Goal: Task Accomplishment & Management: Manage account settings

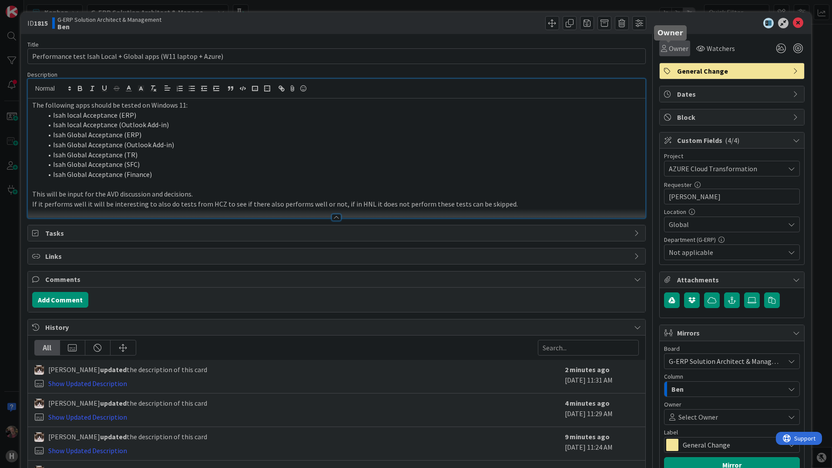
click at [669, 51] on span "Owner" at bounding box center [679, 48] width 20 height 10
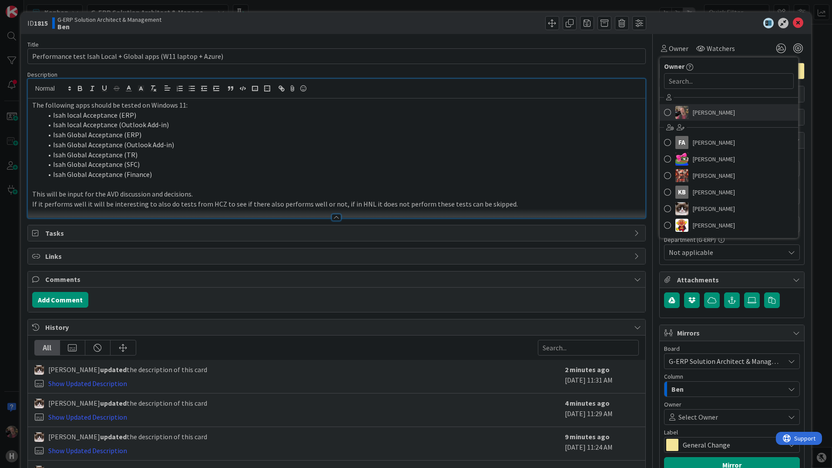
click at [683, 117] on link "[PERSON_NAME]" at bounding box center [729, 112] width 138 height 17
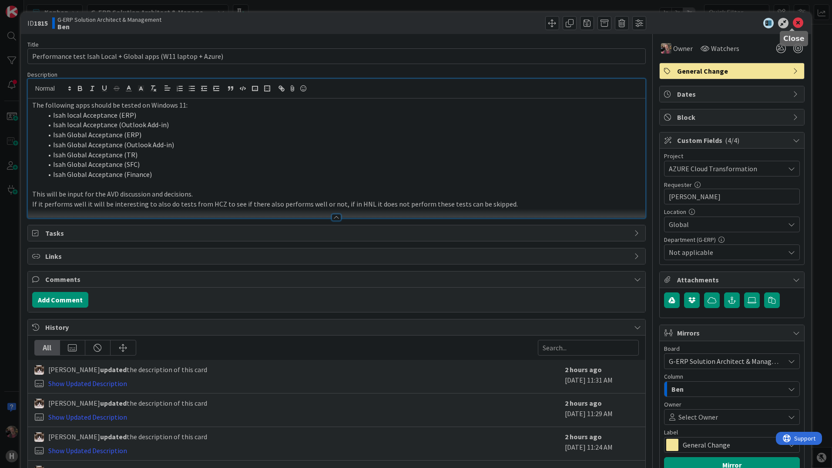
click at [793, 24] on icon at bounding box center [798, 23] width 10 height 10
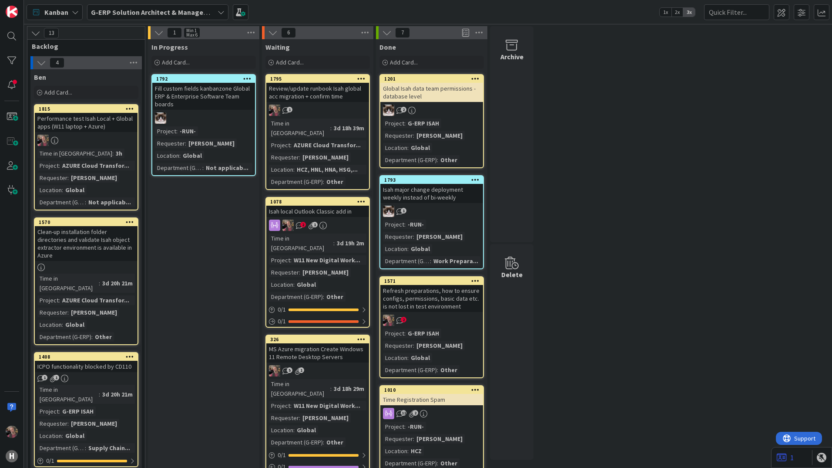
click at [145, 12] on b "G-ERP Solution Architect & Management" at bounding box center [155, 12] width 129 height 9
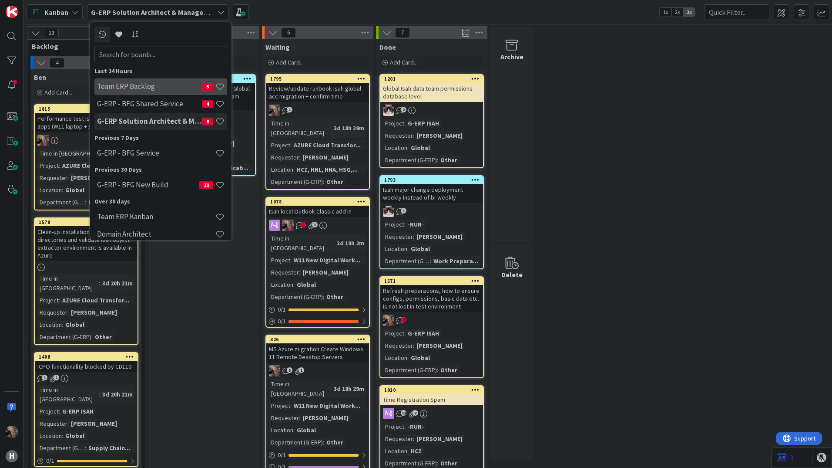
click at [157, 89] on h4 "Team ERP Backlog" at bounding box center [149, 86] width 105 height 9
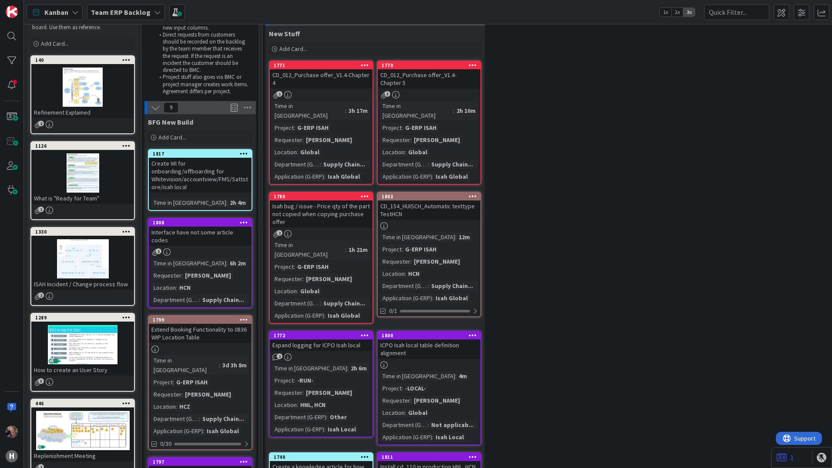
scroll to position [44, 0]
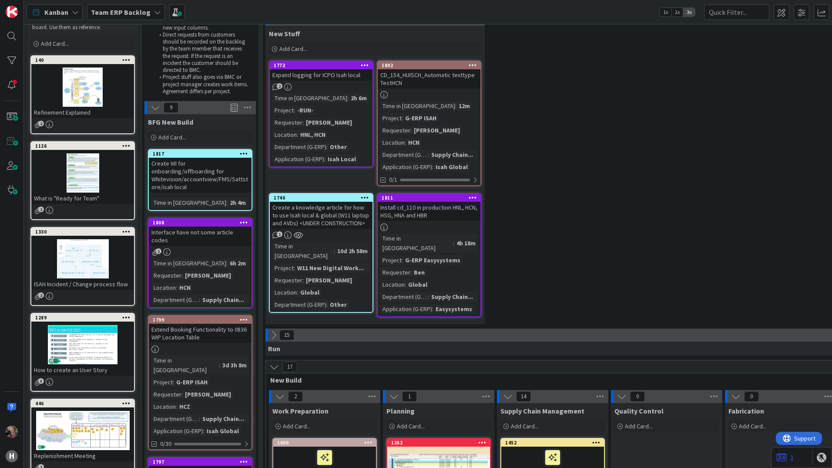
click at [155, 105] on icon at bounding box center [156, 108] width 10 height 10
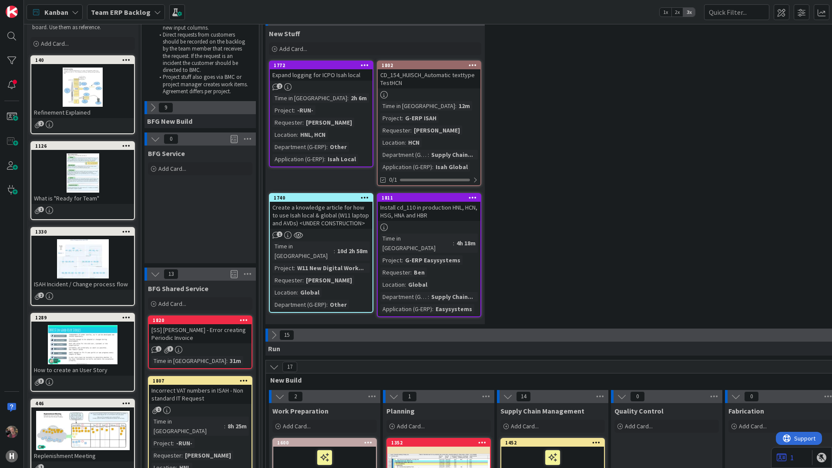
click at [275, 362] on icon at bounding box center [274, 367] width 10 height 10
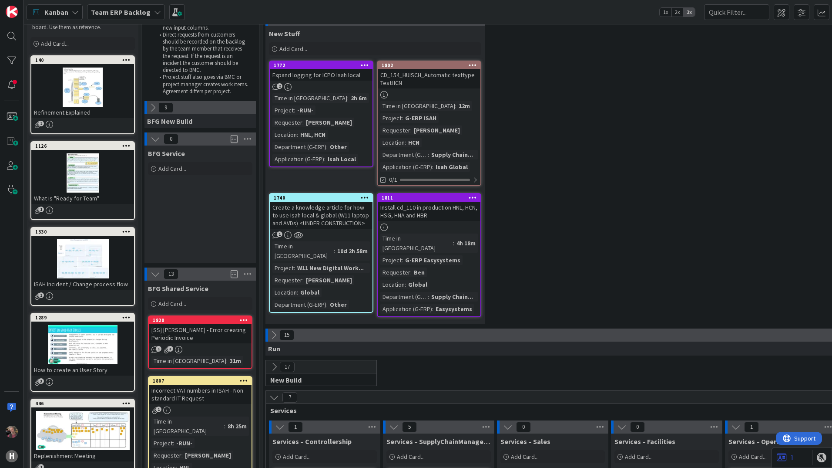
click at [274, 392] on icon at bounding box center [274, 397] width 10 height 10
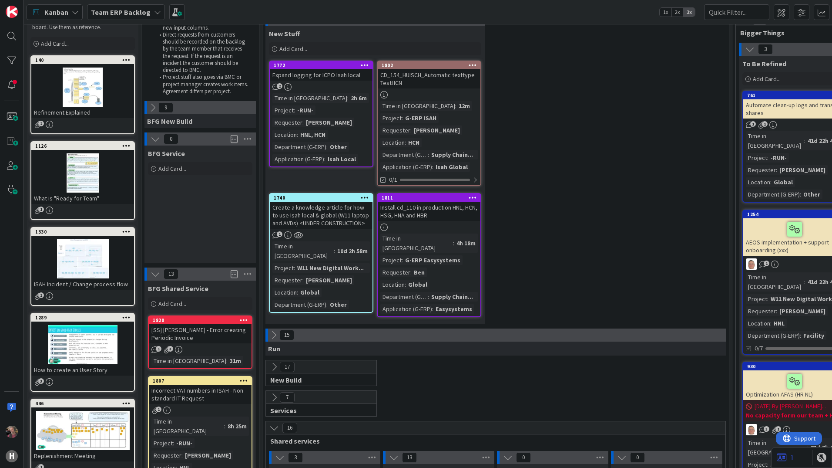
click at [276, 422] on button at bounding box center [274, 427] width 11 height 11
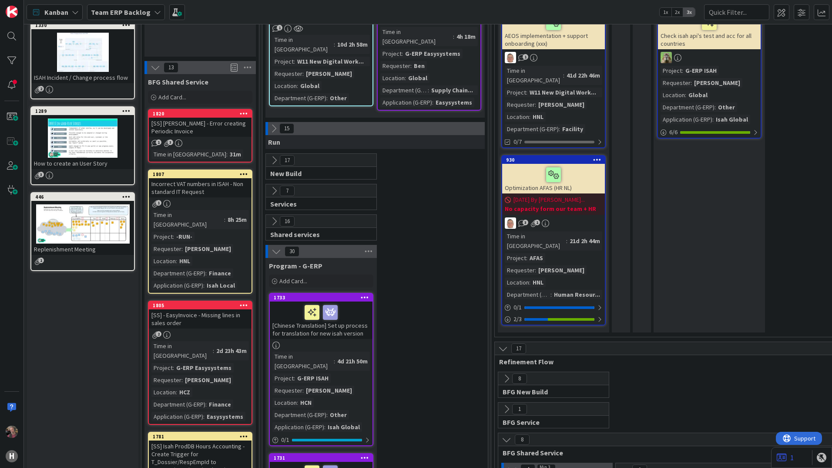
scroll to position [261, 0]
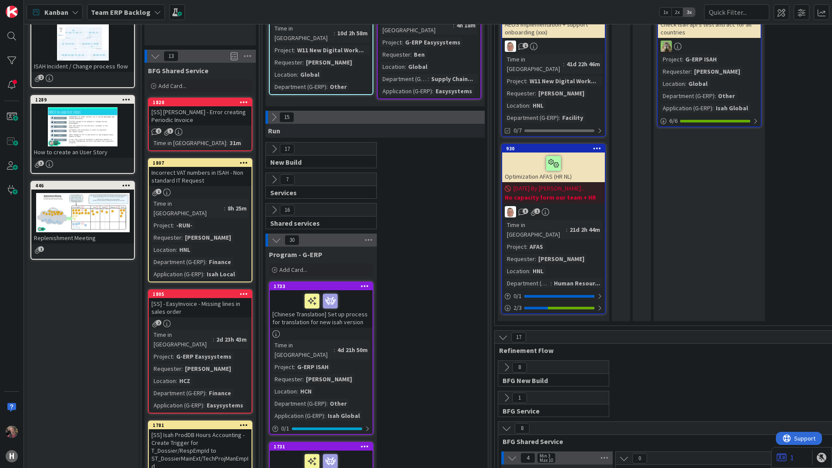
click at [153, 58] on icon at bounding box center [156, 56] width 10 height 10
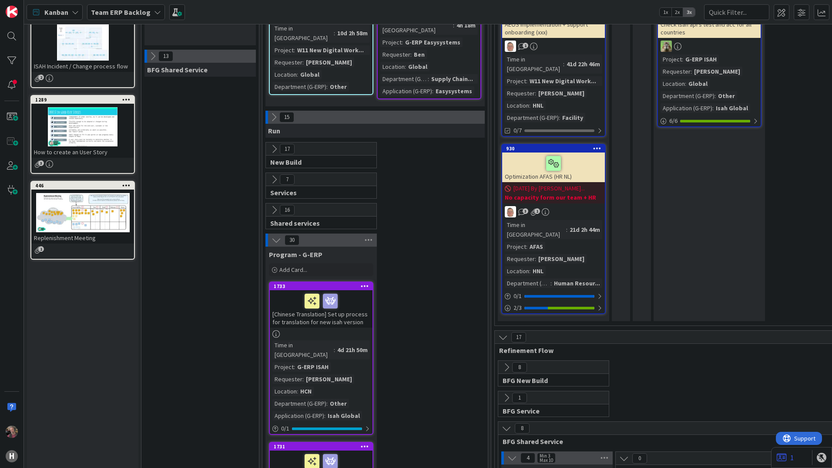
click at [277, 235] on icon at bounding box center [277, 240] width 10 height 10
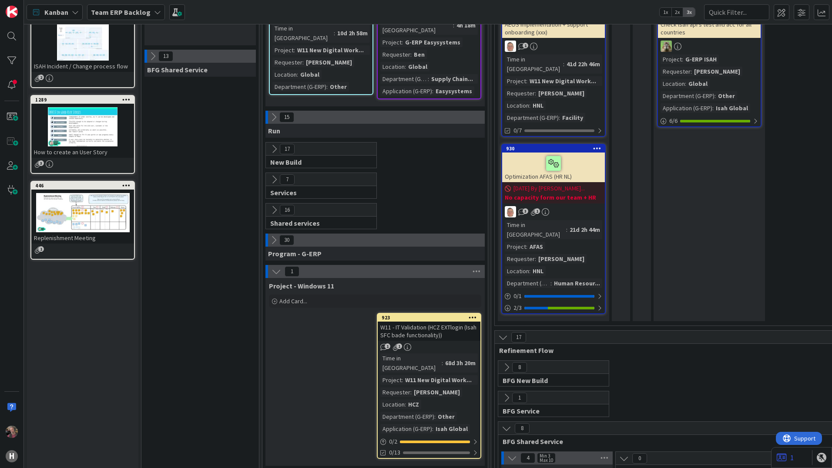
click at [280, 266] on icon at bounding box center [277, 271] width 10 height 10
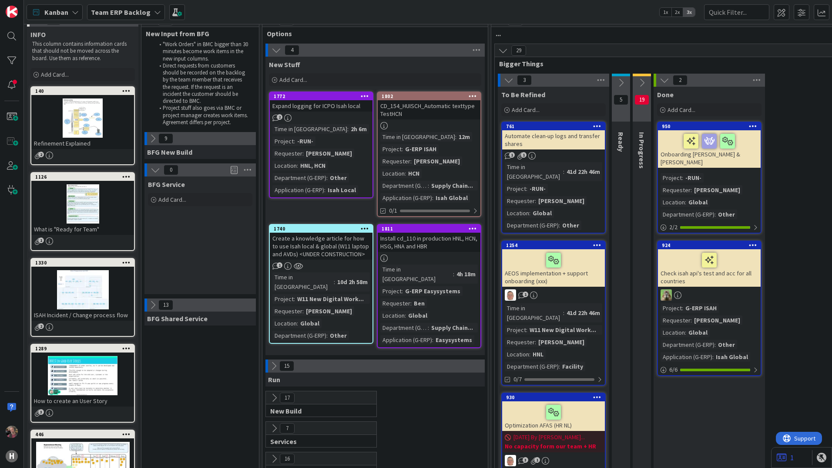
scroll to position [0, 0]
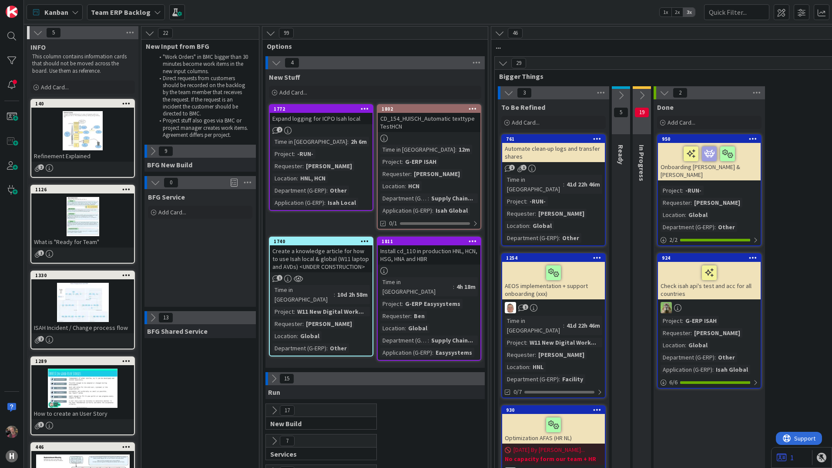
click at [278, 63] on icon at bounding box center [277, 63] width 10 height 10
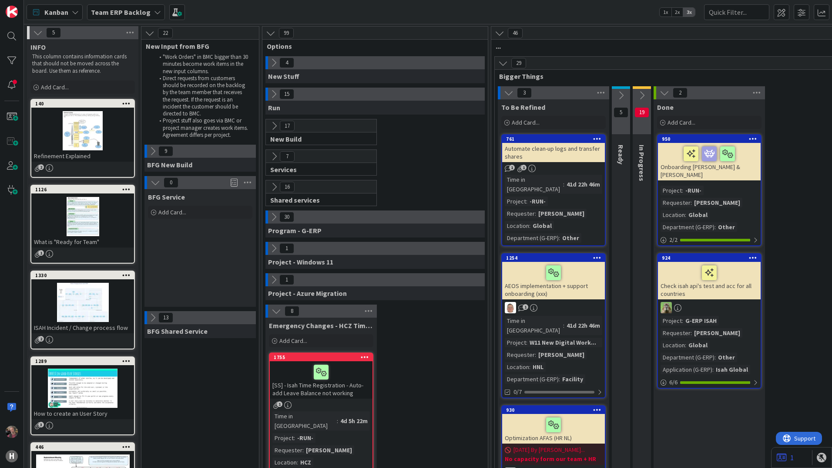
click at [157, 183] on icon at bounding box center [156, 183] width 10 height 10
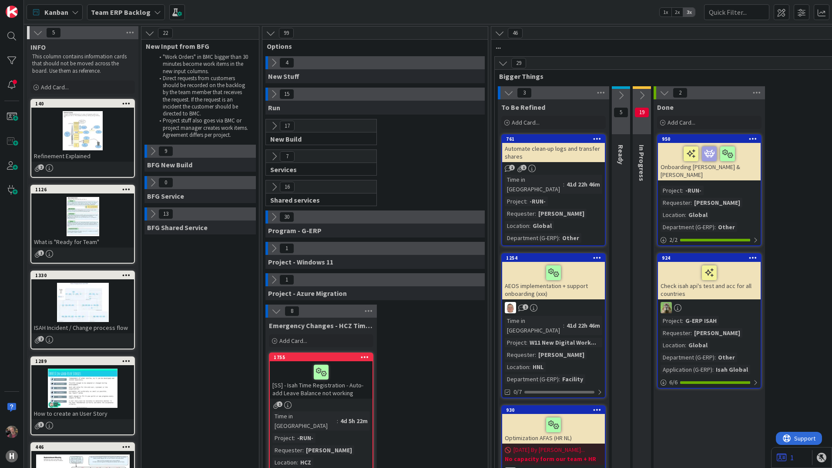
click at [150, 36] on icon at bounding box center [150, 33] width 10 height 10
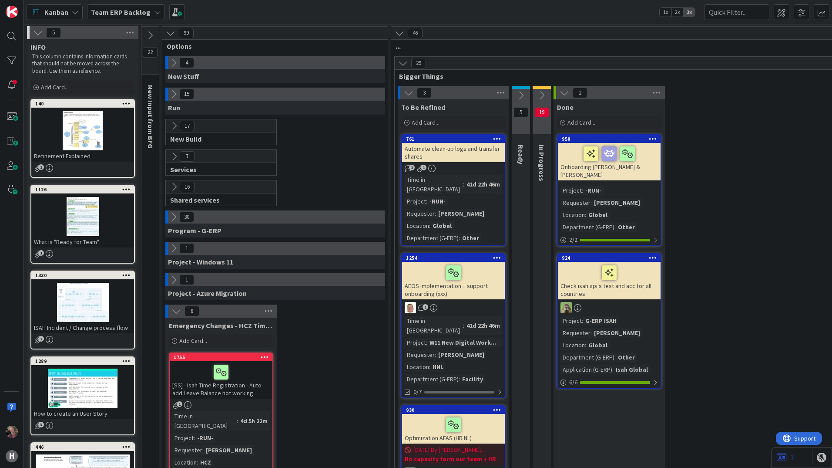
click at [174, 33] on icon at bounding box center [171, 33] width 10 height 10
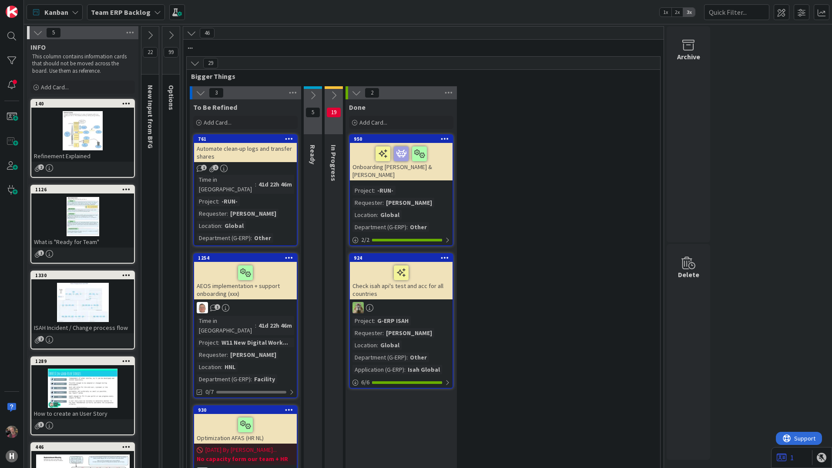
click at [193, 34] on icon at bounding box center [192, 33] width 10 height 10
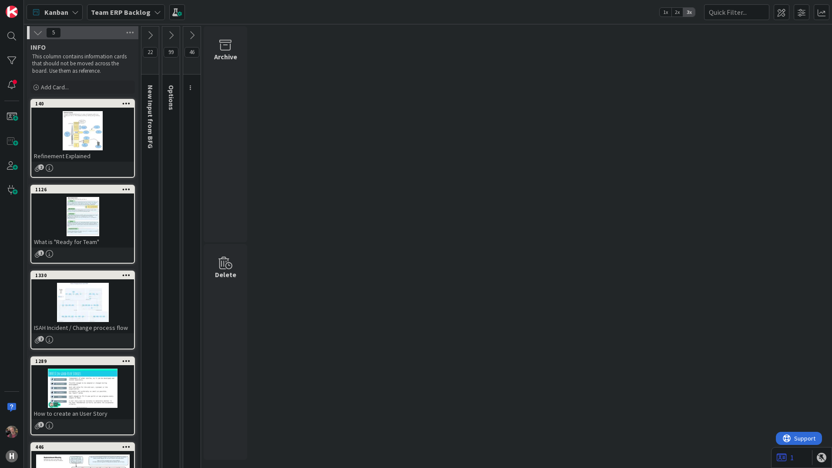
click at [194, 35] on icon at bounding box center [192, 35] width 10 height 10
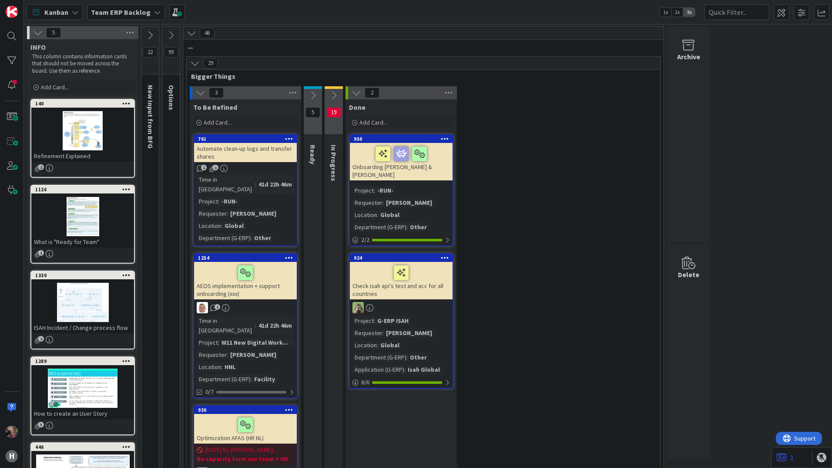
click at [196, 62] on icon at bounding box center [195, 63] width 10 height 10
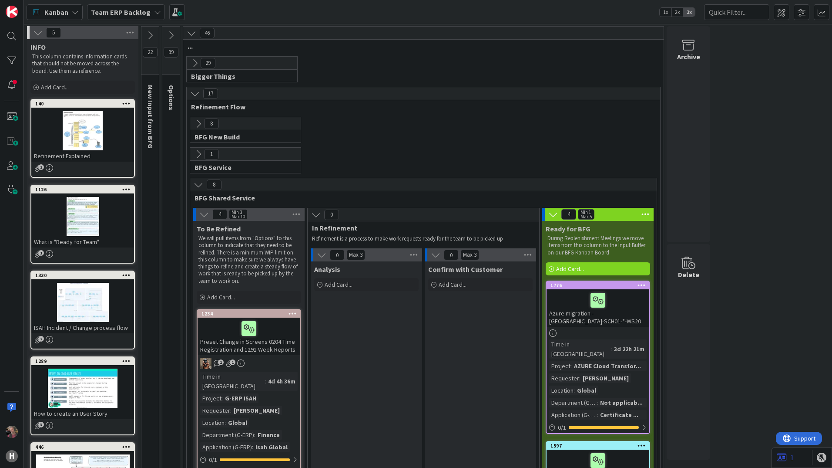
click at [195, 96] on icon at bounding box center [195, 94] width 10 height 10
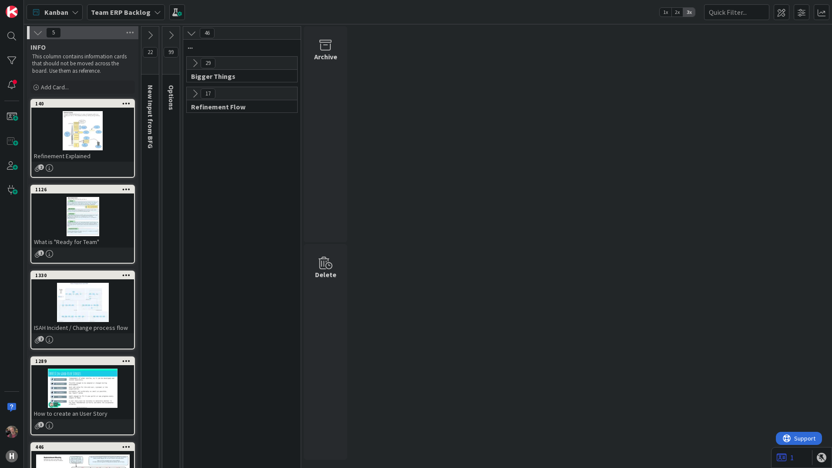
click at [194, 90] on icon at bounding box center [195, 94] width 10 height 10
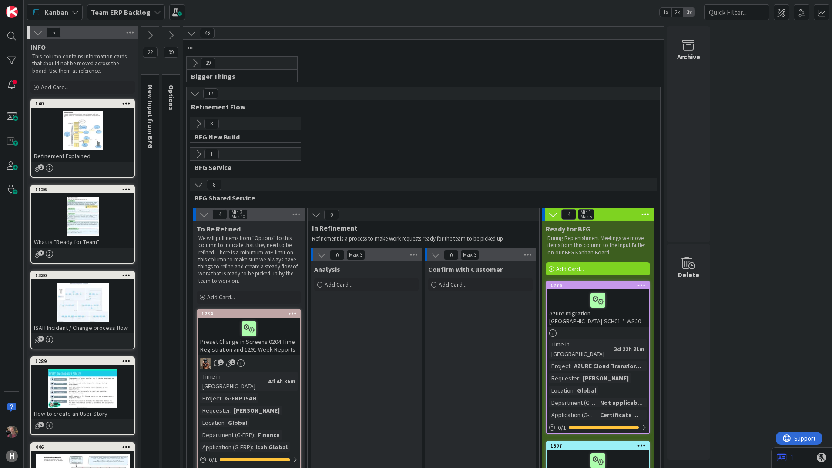
click at [198, 128] on button at bounding box center [198, 123] width 11 height 11
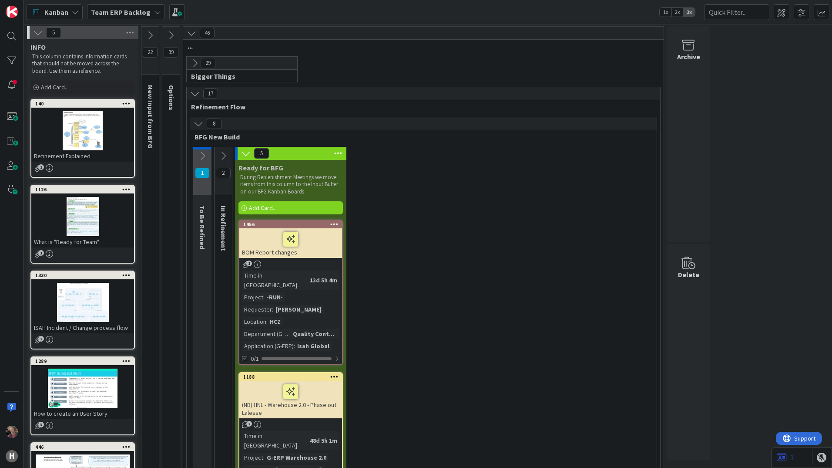
click at [196, 124] on icon at bounding box center [199, 124] width 10 height 10
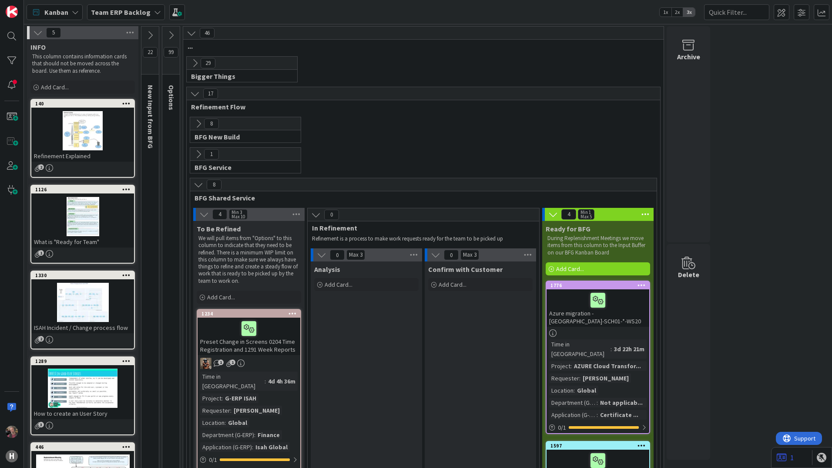
click at [197, 185] on icon at bounding box center [199, 185] width 10 height 10
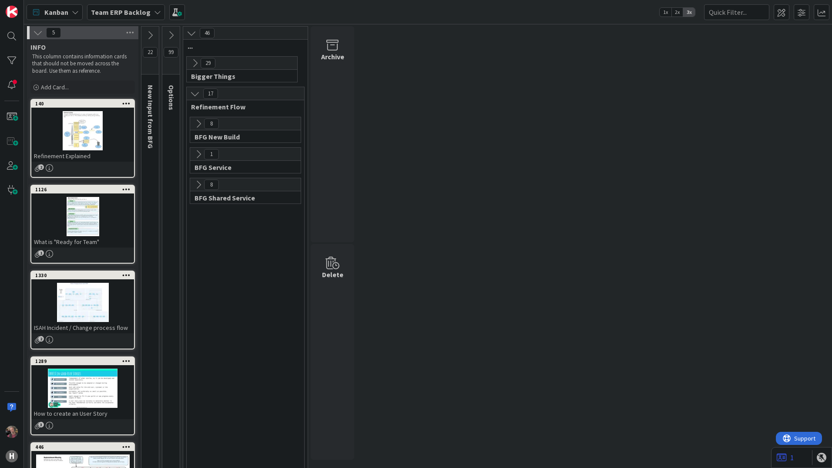
click at [198, 65] on icon at bounding box center [195, 63] width 10 height 10
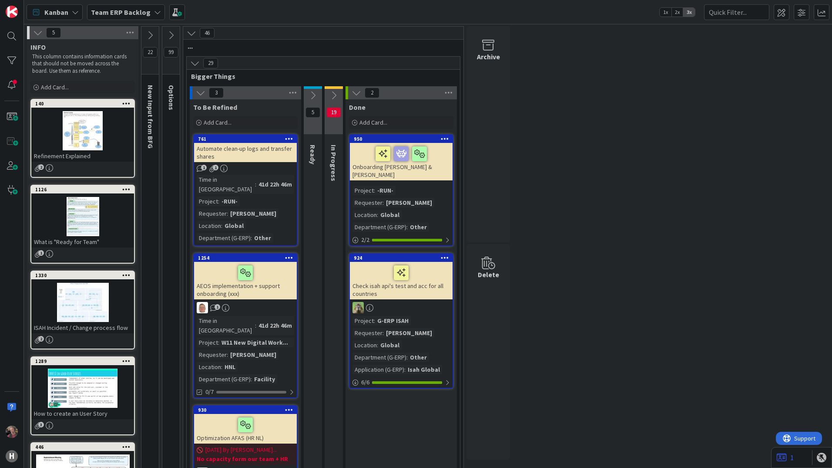
click at [197, 64] on icon at bounding box center [195, 63] width 10 height 10
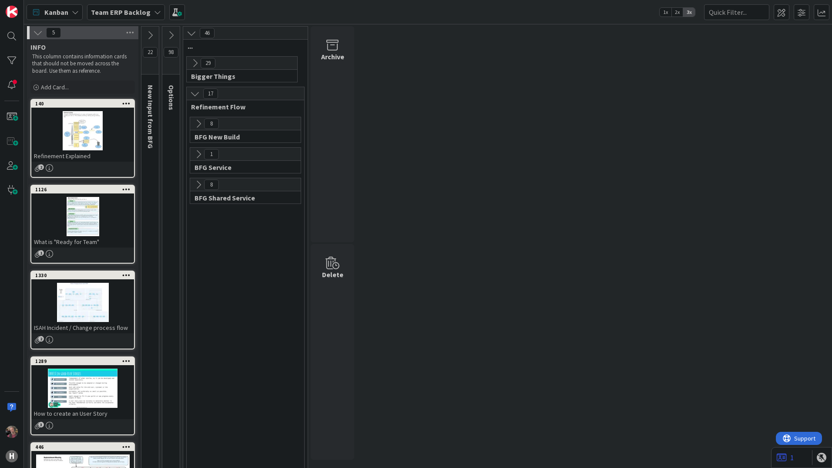
click at [125, 10] on b "Team ERP Backlog" at bounding box center [121, 12] width 60 height 9
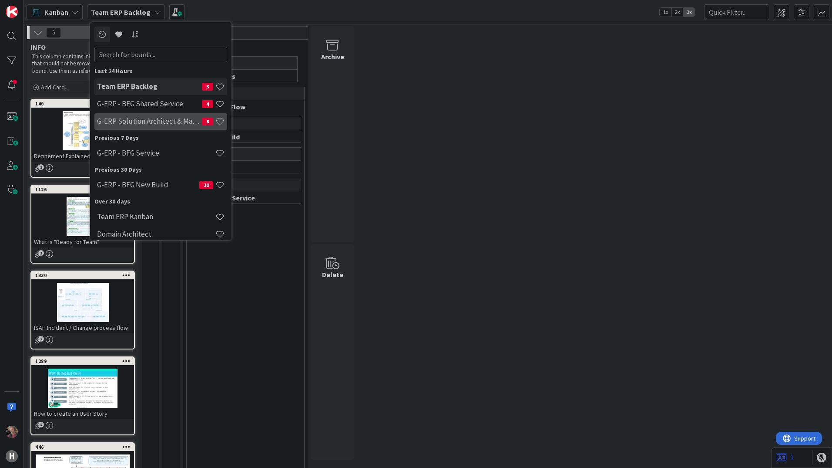
click at [175, 118] on h4 "G-ERP Solution Architect & Management" at bounding box center [149, 121] width 105 height 9
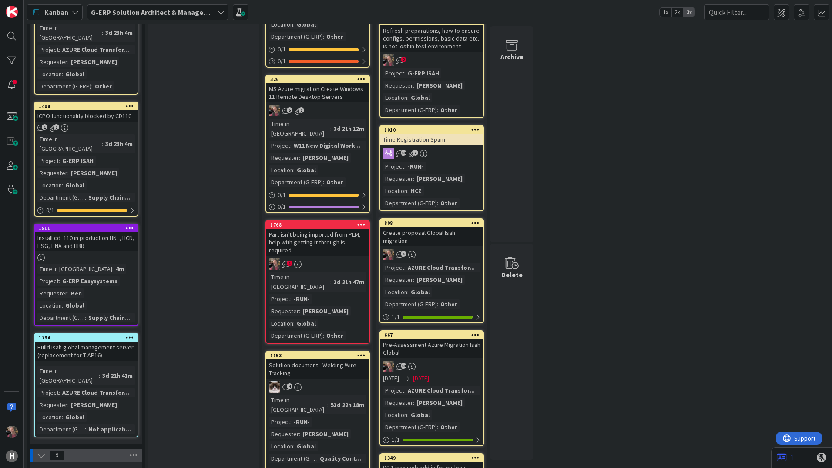
scroll to position [261, 0]
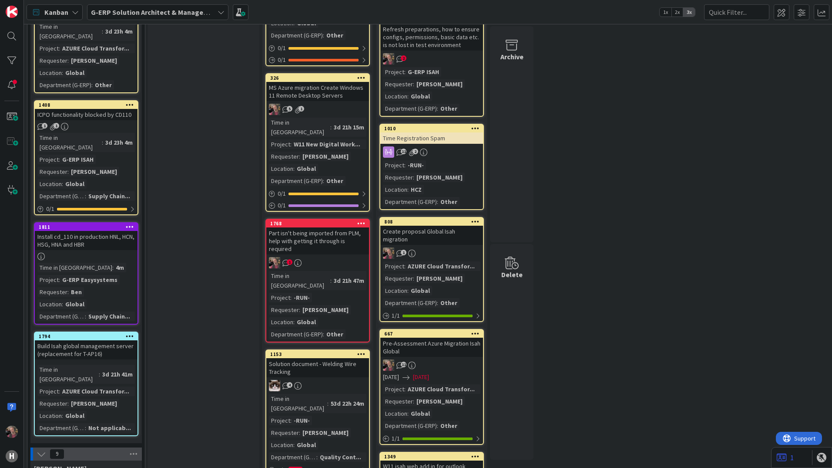
click at [286, 227] on div "Part isn't being imported from PLM, help with getting it through is required" at bounding box center [317, 240] width 103 height 27
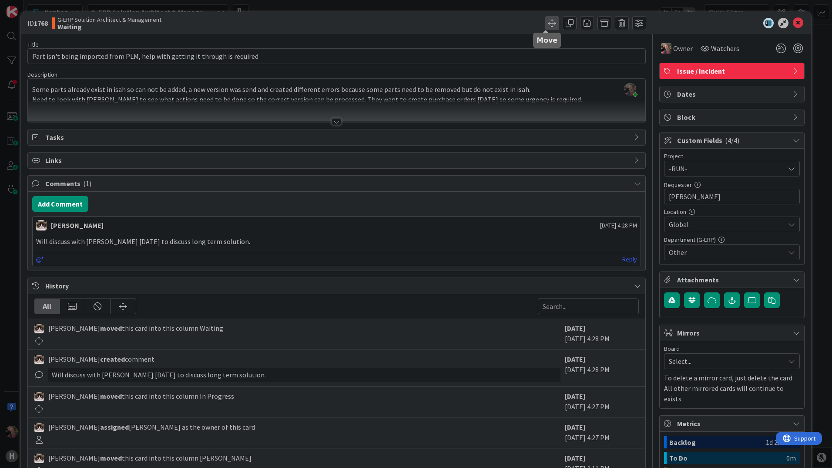
click at [545, 22] on span at bounding box center [552, 23] width 14 height 14
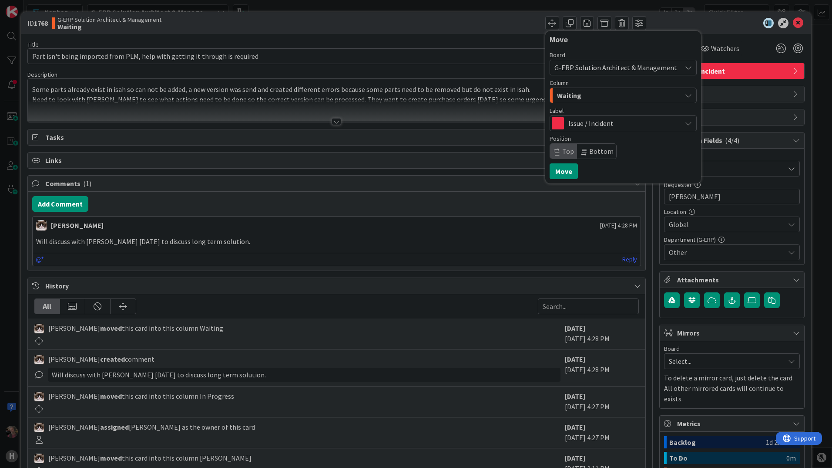
click at [597, 95] on div "Waiting" at bounding box center [618, 95] width 127 height 14
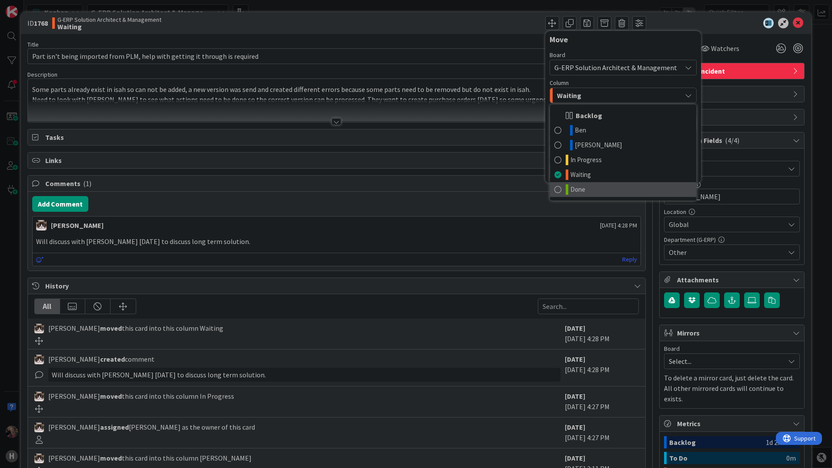
click at [571, 187] on span "Done" at bounding box center [578, 189] width 15 height 10
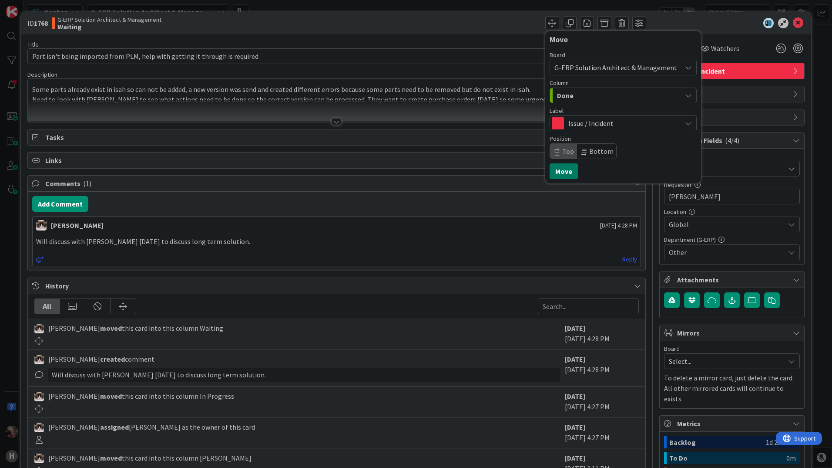
click at [550, 169] on button "Move" at bounding box center [564, 171] width 28 height 16
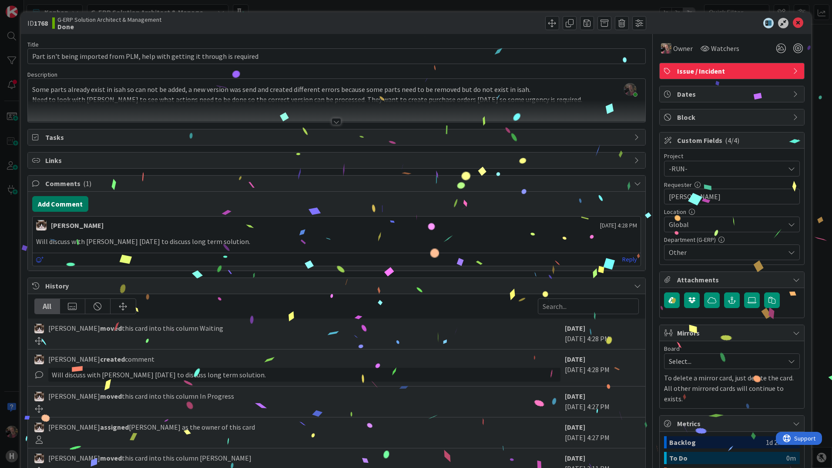
click at [56, 203] on button "Add Comment" at bounding box center [60, 204] width 56 height 16
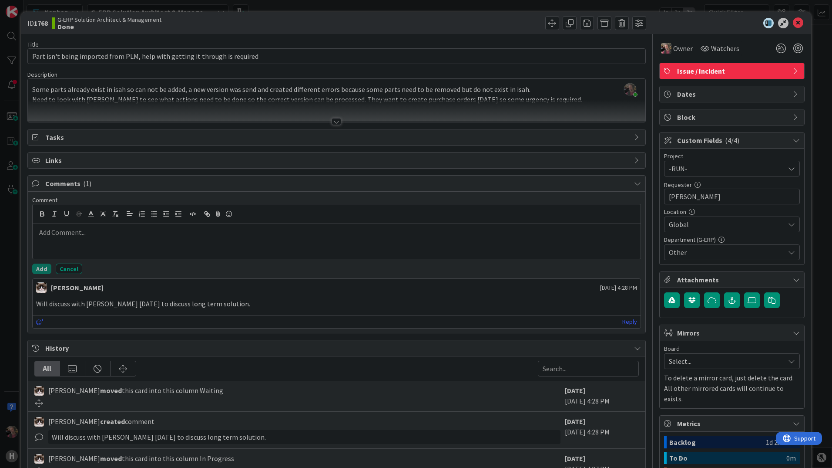
click at [78, 236] on p at bounding box center [336, 232] width 601 height 10
drag, startPoint x: 61, startPoint y: 224, endPoint x: 62, endPoint y: 232, distance: 8.4
click at [61, 226] on div "S" at bounding box center [337, 241] width 608 height 35
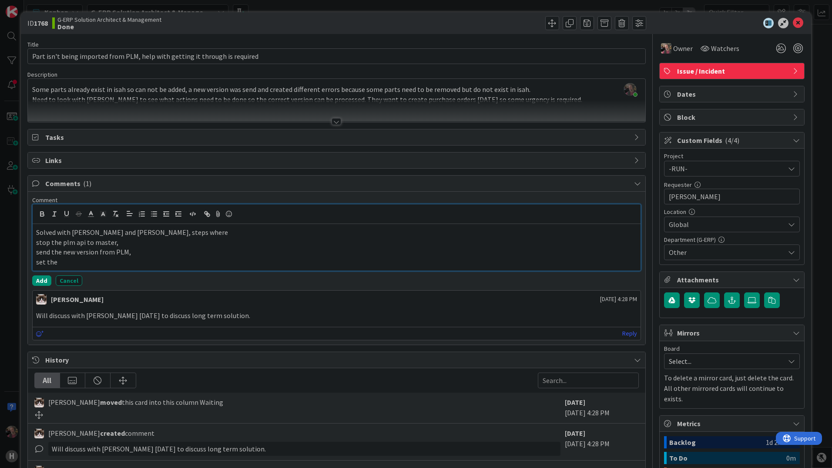
click at [64, 261] on p "set the" at bounding box center [336, 262] width 601 height 10
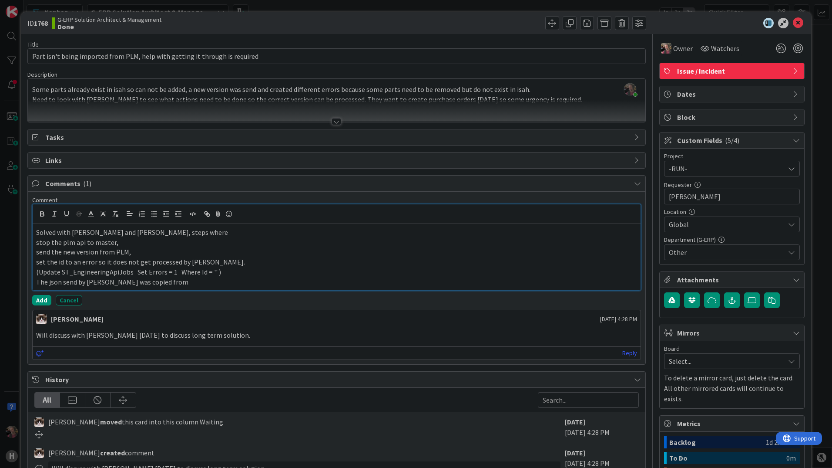
click at [176, 284] on p "The json send by [PERSON_NAME] was copied from" at bounding box center [336, 282] width 601 height 10
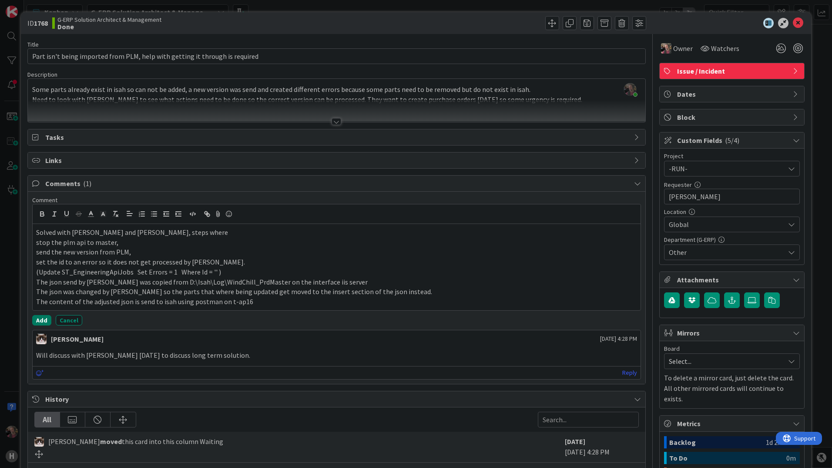
click at [39, 318] on button "Add" at bounding box center [41, 320] width 19 height 10
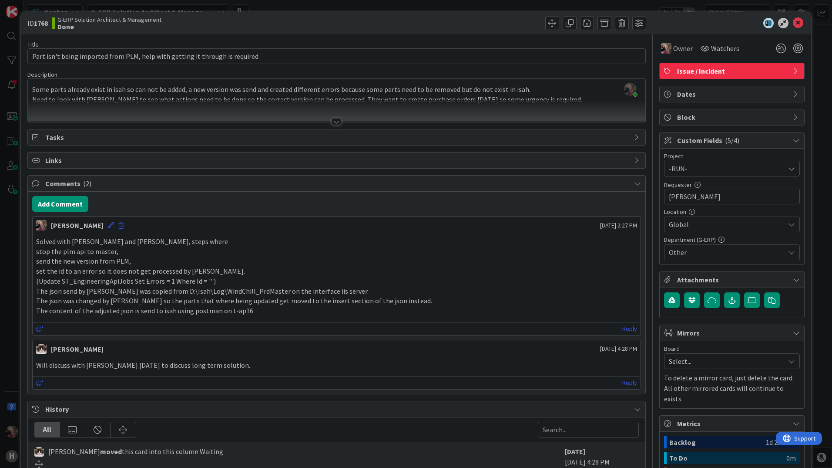
click at [202, 273] on p "set the id to an error so it does not get processed by [PERSON_NAME]." at bounding box center [336, 271] width 601 height 10
click at [208, 271] on p "set the id to an error so it does not get processed by [PERSON_NAME]." at bounding box center [336, 271] width 601 height 10
click at [209, 270] on p "set the id to an error so it does not get processed by [PERSON_NAME]." at bounding box center [336, 271] width 601 height 10
drag, startPoint x: 92, startPoint y: 222, endPoint x: 97, endPoint y: 226, distance: 5.9
click at [108, 224] on icon at bounding box center [111, 225] width 6 height 6
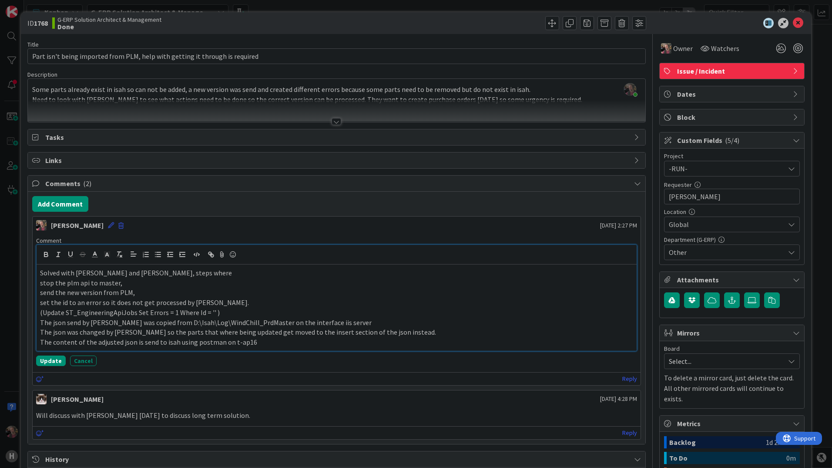
click at [225, 312] on p "(Update ST_EngineeringApiJobs Set Errors = 1 Where Id = '' )" at bounding box center [336, 312] width 593 height 10
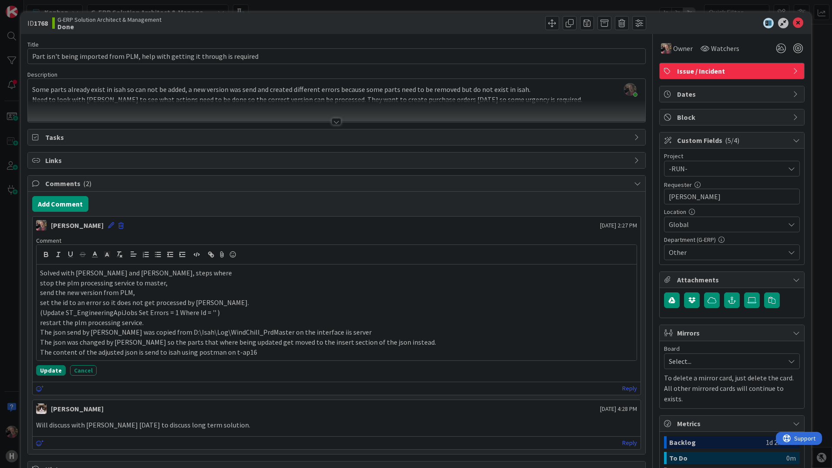
drag, startPoint x: 40, startPoint y: 367, endPoint x: 57, endPoint y: 377, distance: 20.3
click at [49, 372] on button "Update" at bounding box center [51, 370] width 30 height 10
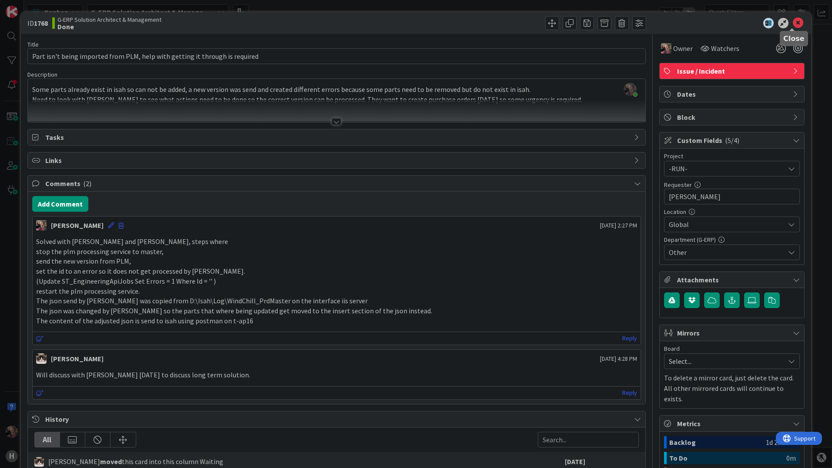
click at [796, 26] on icon at bounding box center [798, 23] width 10 height 10
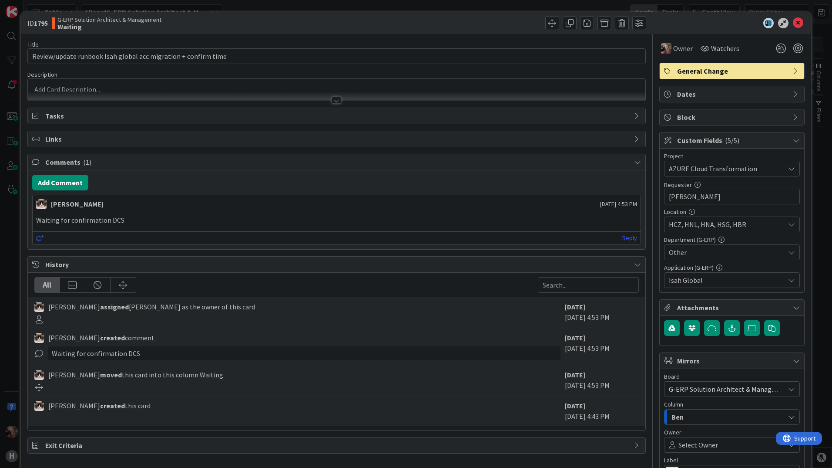
click at [333, 101] on div at bounding box center [337, 100] width 10 height 7
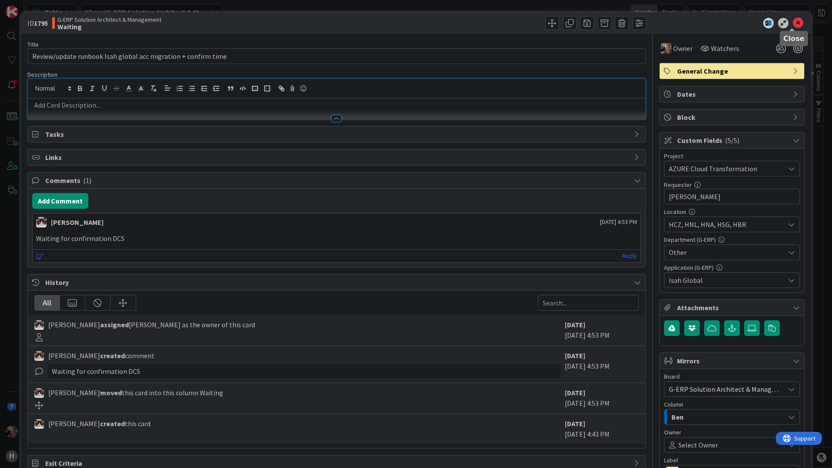
click at [793, 24] on icon at bounding box center [798, 23] width 10 height 10
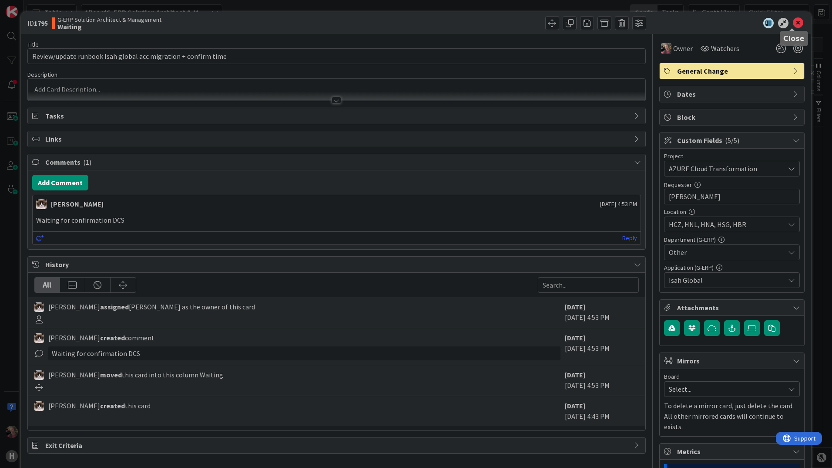
click at [796, 22] on icon at bounding box center [798, 23] width 10 height 10
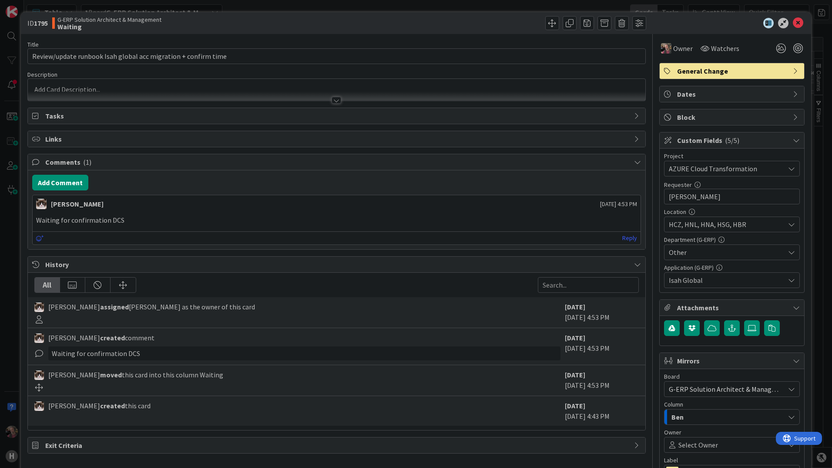
click at [333, 101] on div at bounding box center [337, 100] width 10 height 7
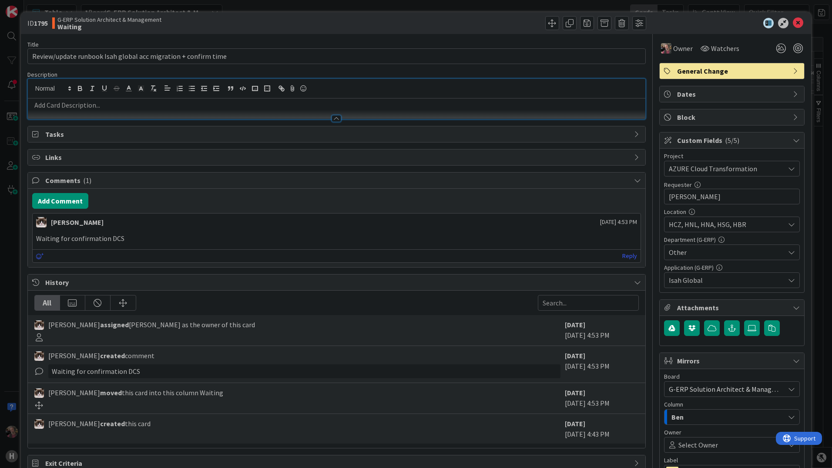
click at [333, 101] on p at bounding box center [336, 105] width 609 height 10
drag, startPoint x: 543, startPoint y: 23, endPoint x: 538, endPoint y: 37, distance: 14.7
click at [545, 24] on span at bounding box center [552, 23] width 14 height 14
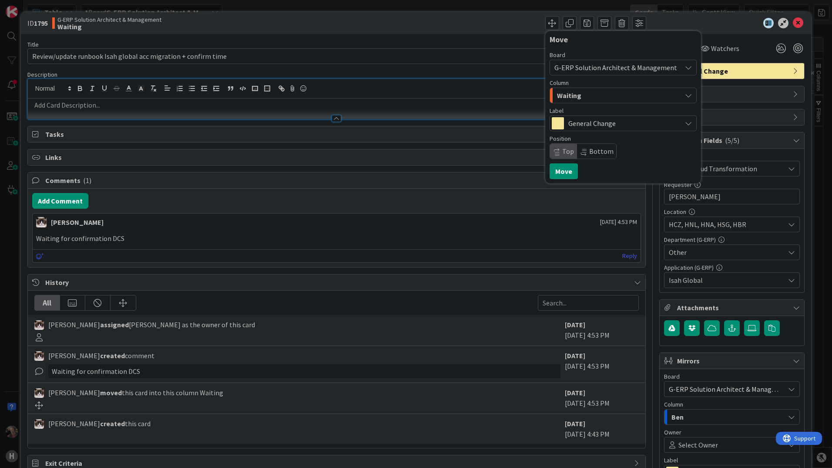
click at [582, 98] on div "Waiting" at bounding box center [618, 95] width 127 height 14
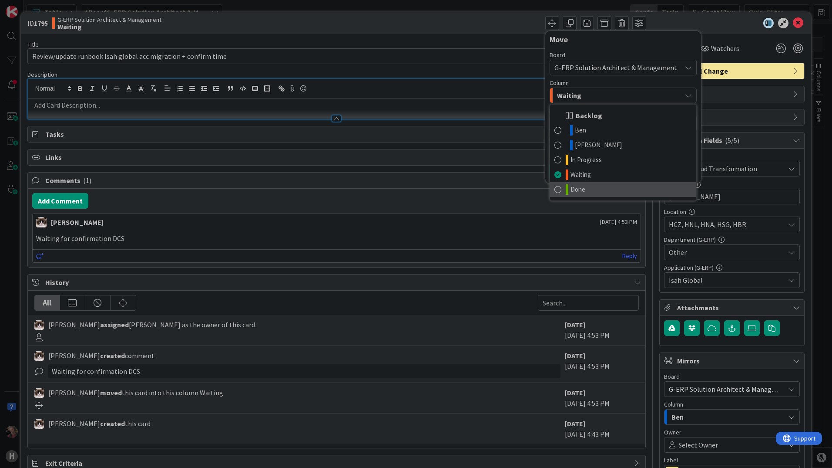
click at [581, 190] on link "Done" at bounding box center [623, 189] width 146 height 15
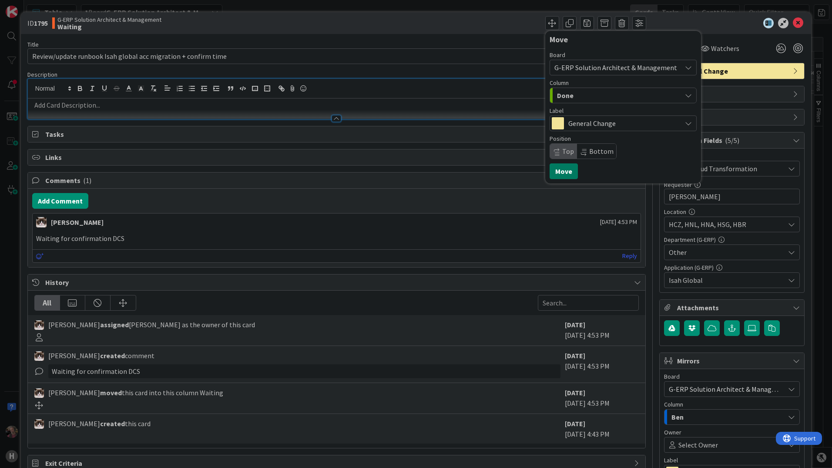
click at [563, 170] on button "Move" at bounding box center [564, 171] width 28 height 16
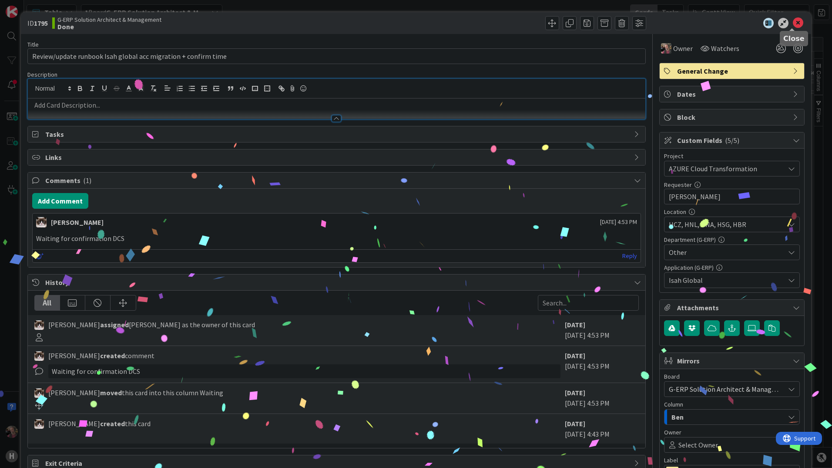
click at [796, 20] on icon at bounding box center [798, 23] width 10 height 10
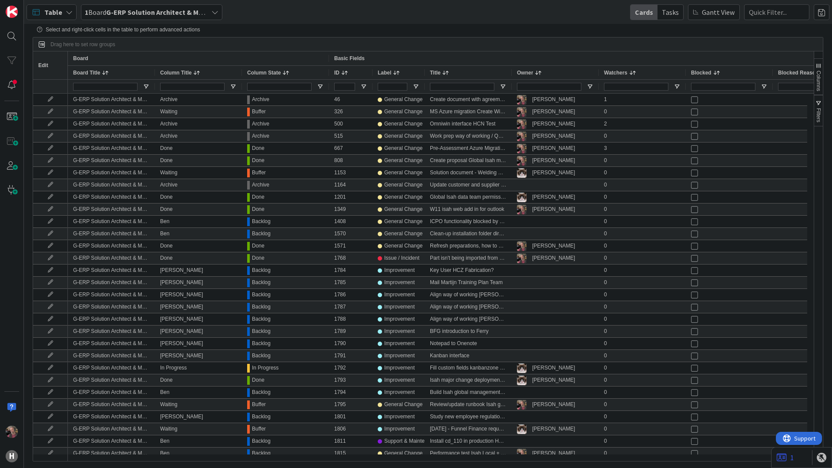
click at [67, 13] on icon at bounding box center [69, 12] width 7 height 7
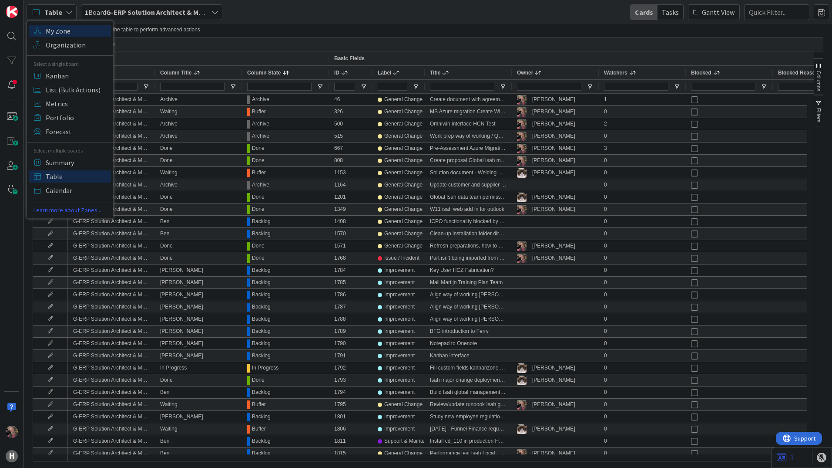
click at [69, 30] on span "My Zone" at bounding box center [77, 30] width 63 height 13
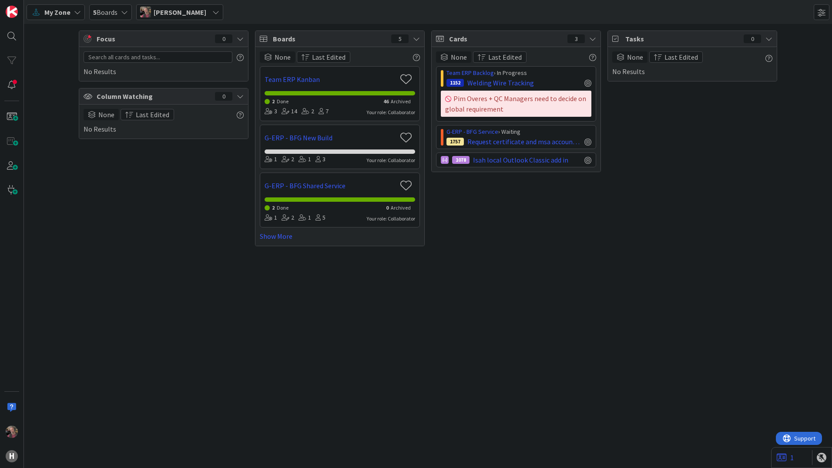
click at [68, 8] on span "My Zone" at bounding box center [57, 12] width 26 height 10
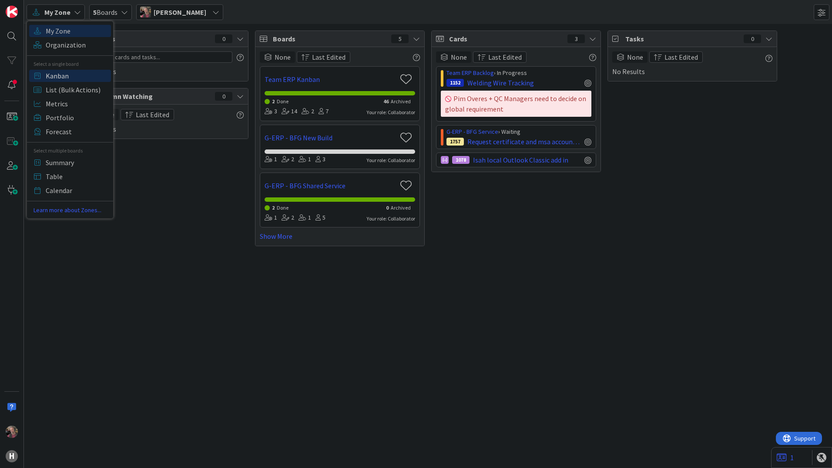
click at [67, 74] on span "Kanban" at bounding box center [77, 75] width 63 height 13
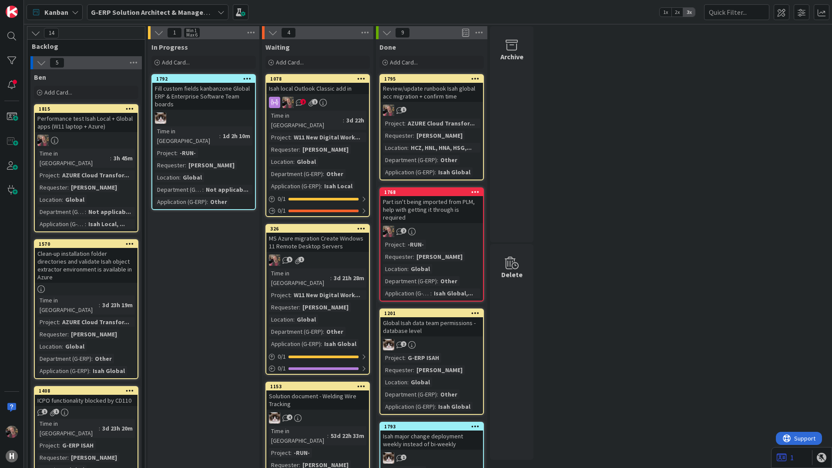
click at [386, 33] on icon at bounding box center [387, 33] width 10 height 10
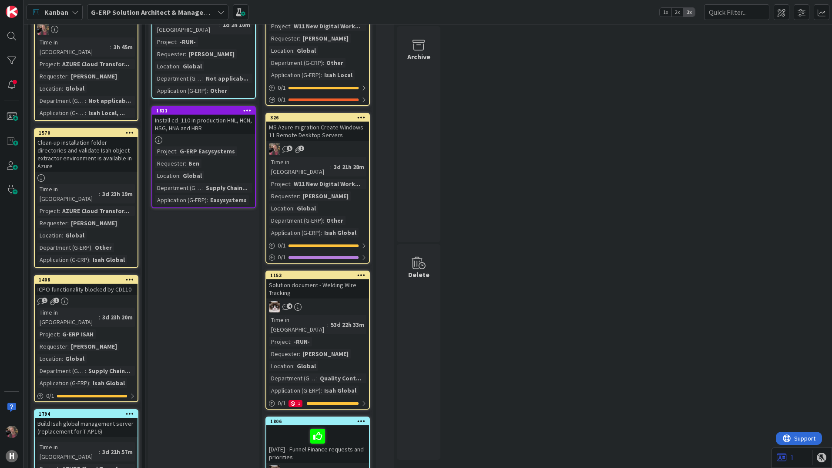
scroll to position [41, 0]
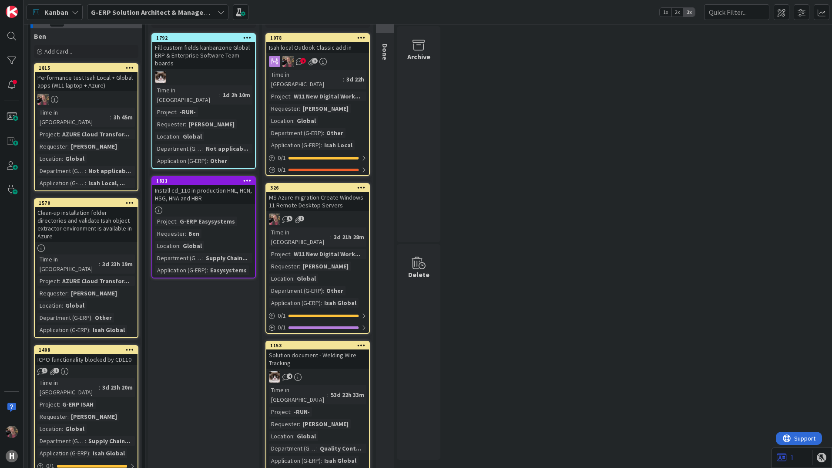
click at [204, 185] on div "Install cd_110 in production HNL, HCN, HSG, HNA and HBR" at bounding box center [203, 194] width 103 height 19
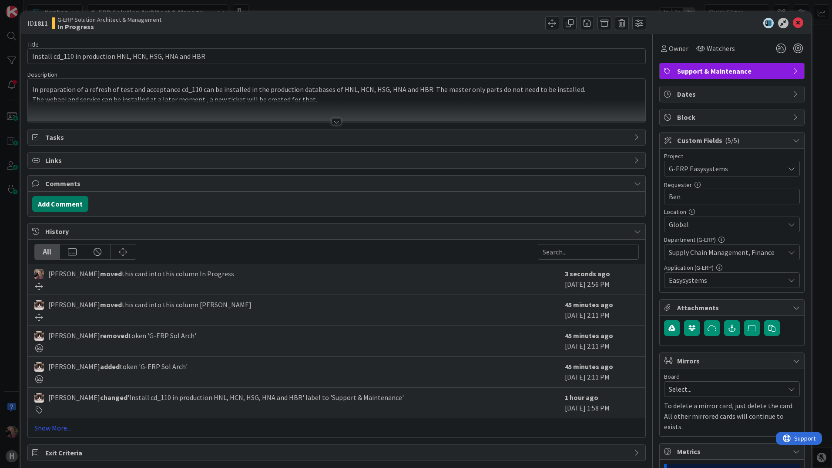
click at [67, 202] on button "Add Comment" at bounding box center [60, 204] width 56 height 16
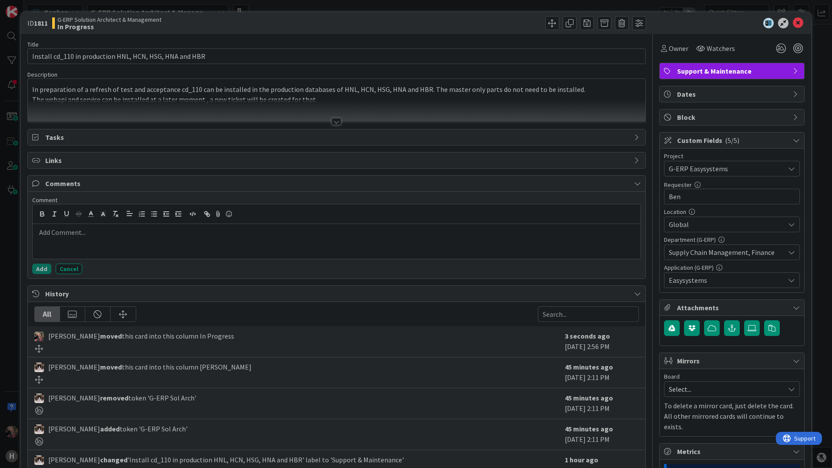
click at [173, 231] on p at bounding box center [336, 232] width 601 height 10
click at [42, 268] on button "Add" at bounding box center [41, 268] width 19 height 10
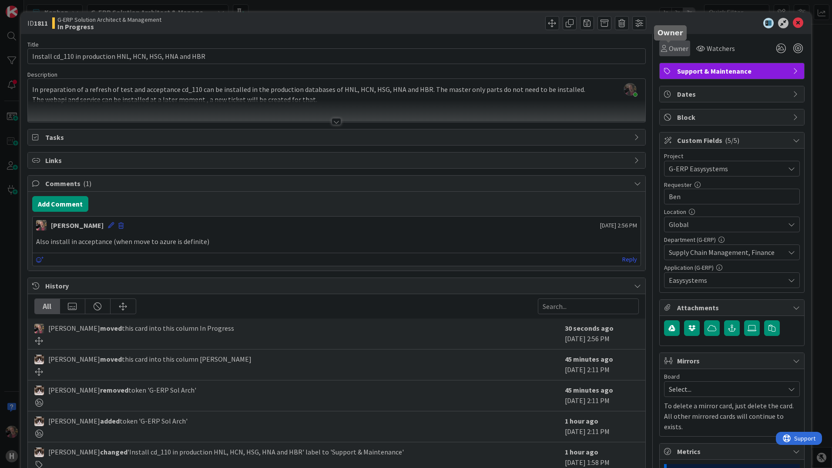
click at [673, 48] on span "Owner" at bounding box center [679, 48] width 20 height 10
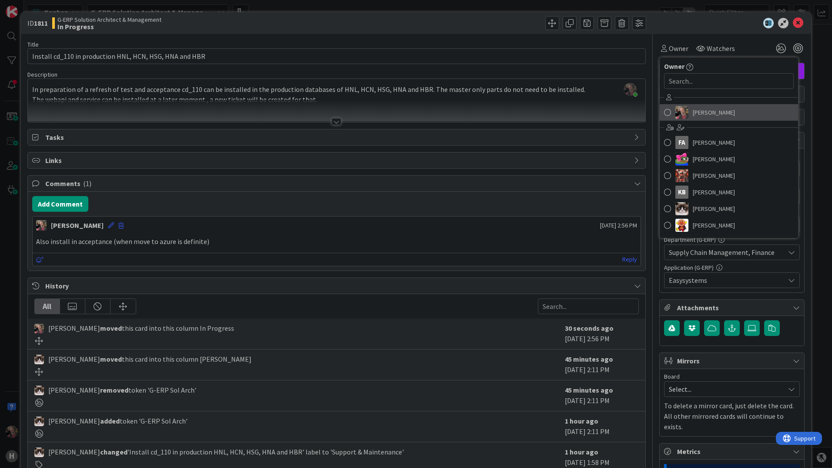
drag, startPoint x: 663, startPoint y: 113, endPoint x: 659, endPoint y: 114, distance: 5.0
click at [664, 113] on span at bounding box center [667, 112] width 7 height 13
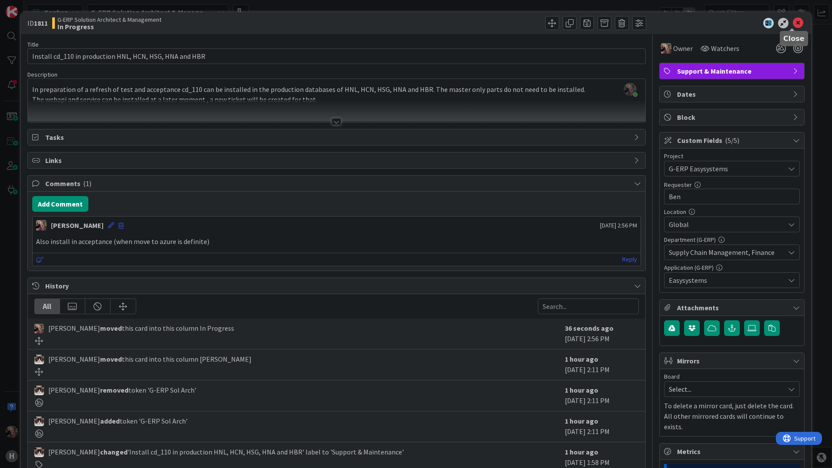
click at [793, 24] on icon at bounding box center [798, 23] width 10 height 10
